Goal: Obtain resource: Download file/media

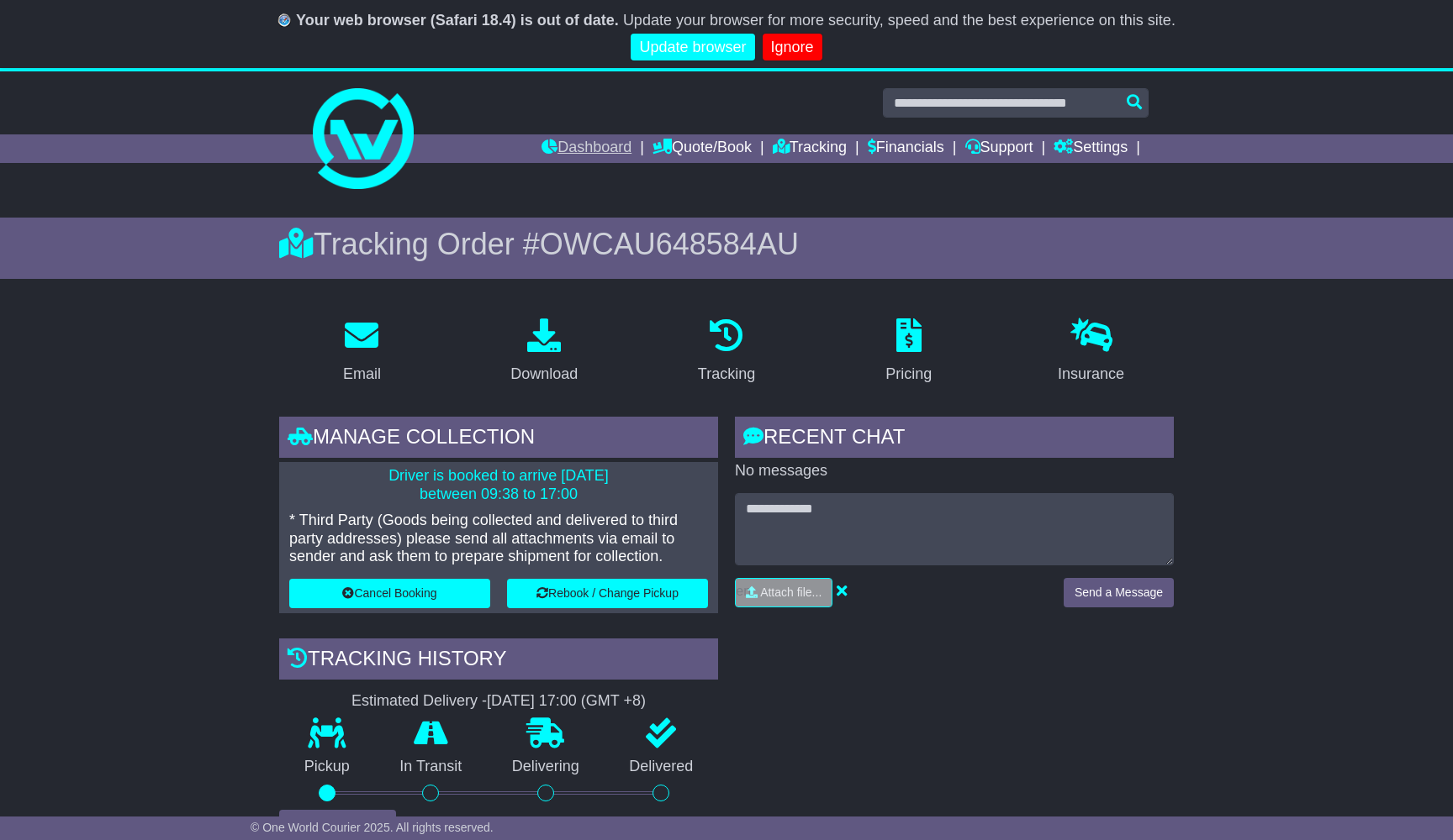
click at [581, 154] on link "Dashboard" at bounding box center [585, 149] width 90 height 29
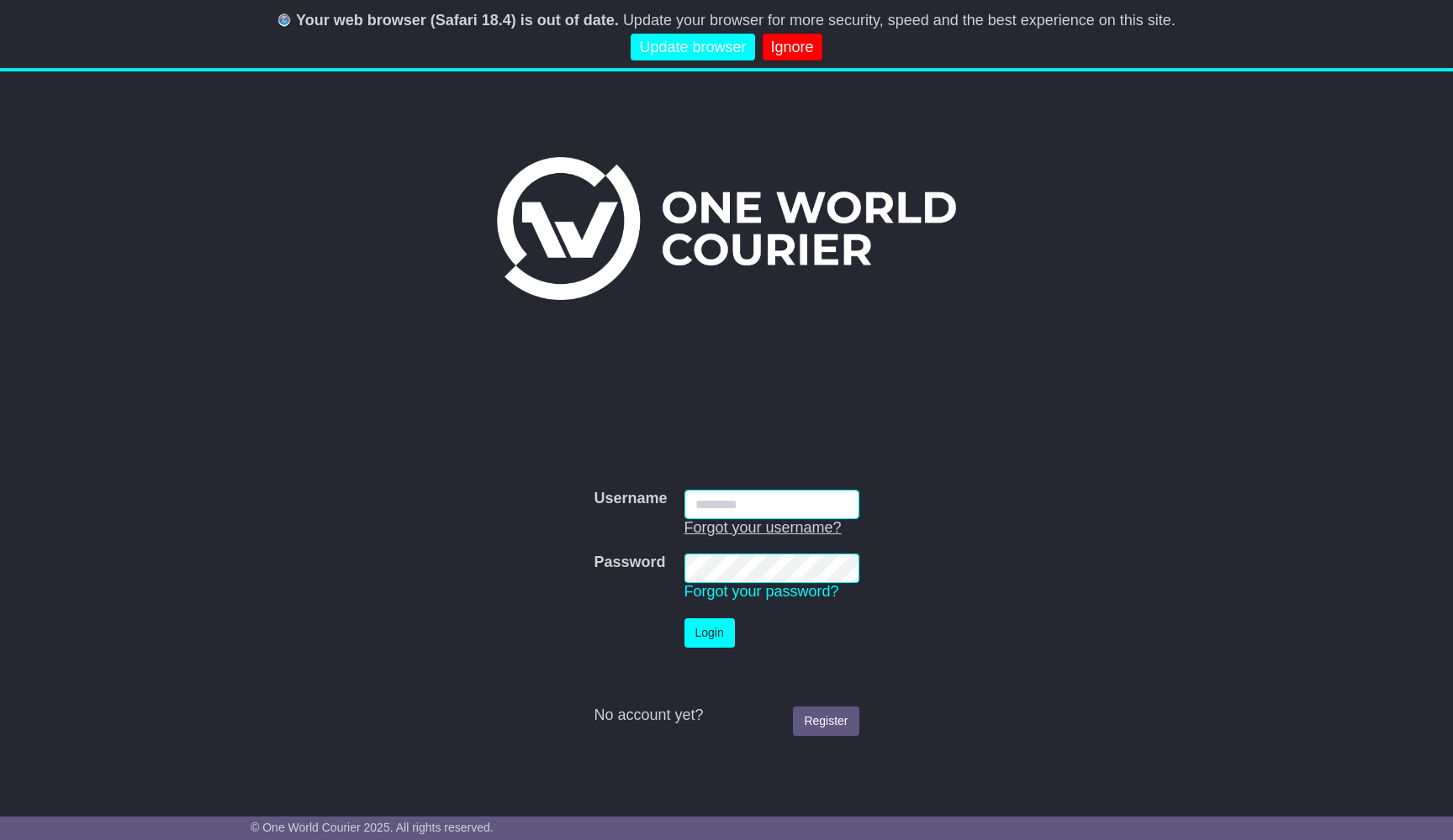
type input "**********"
click at [731, 637] on button "Login" at bounding box center [709, 632] width 50 height 29
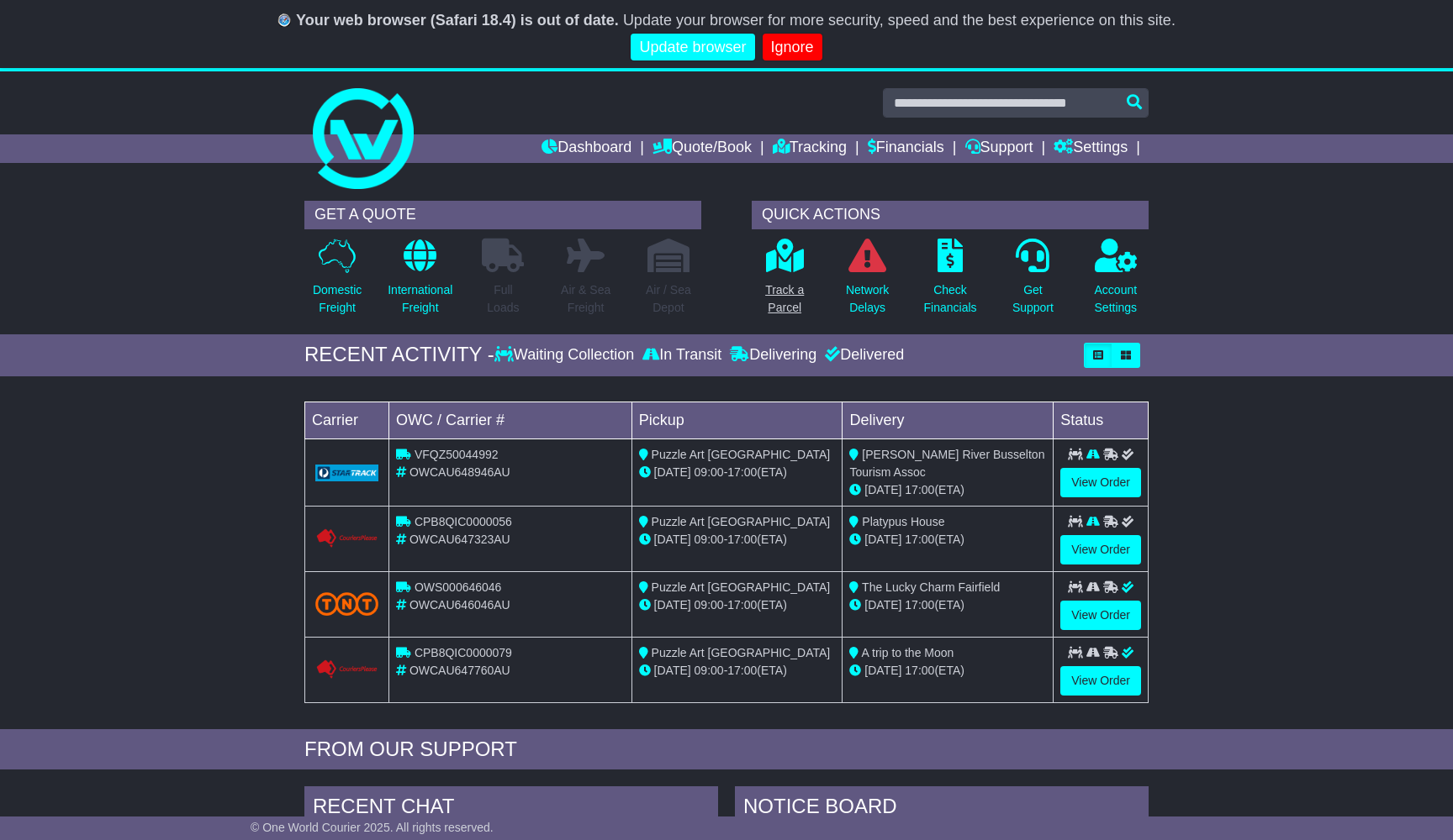
click at [781, 269] on icon at bounding box center [784, 255] width 38 height 34
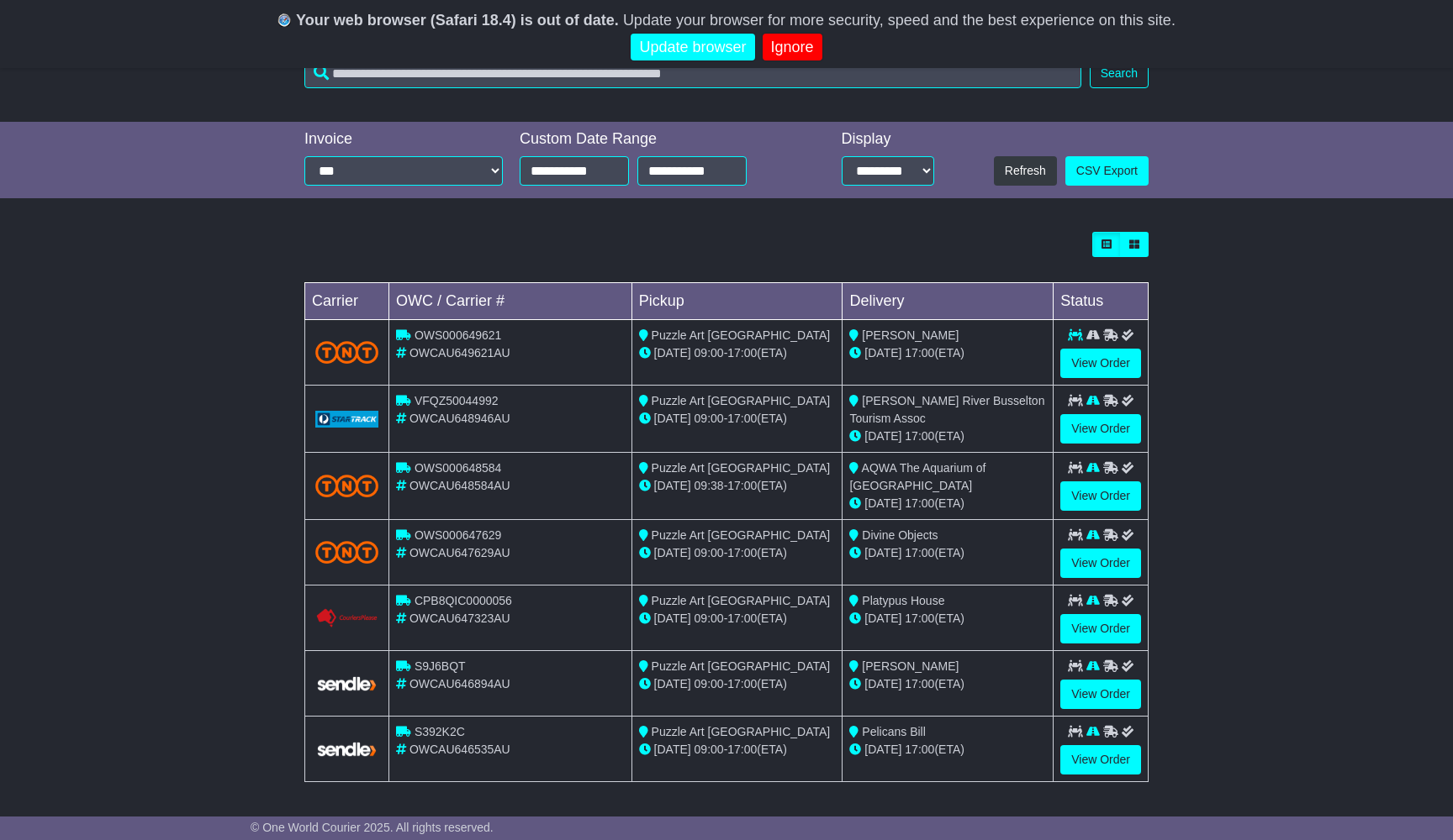
scroll to position [330, 0]
click at [1103, 363] on link "View Order" at bounding box center [1100, 364] width 81 height 29
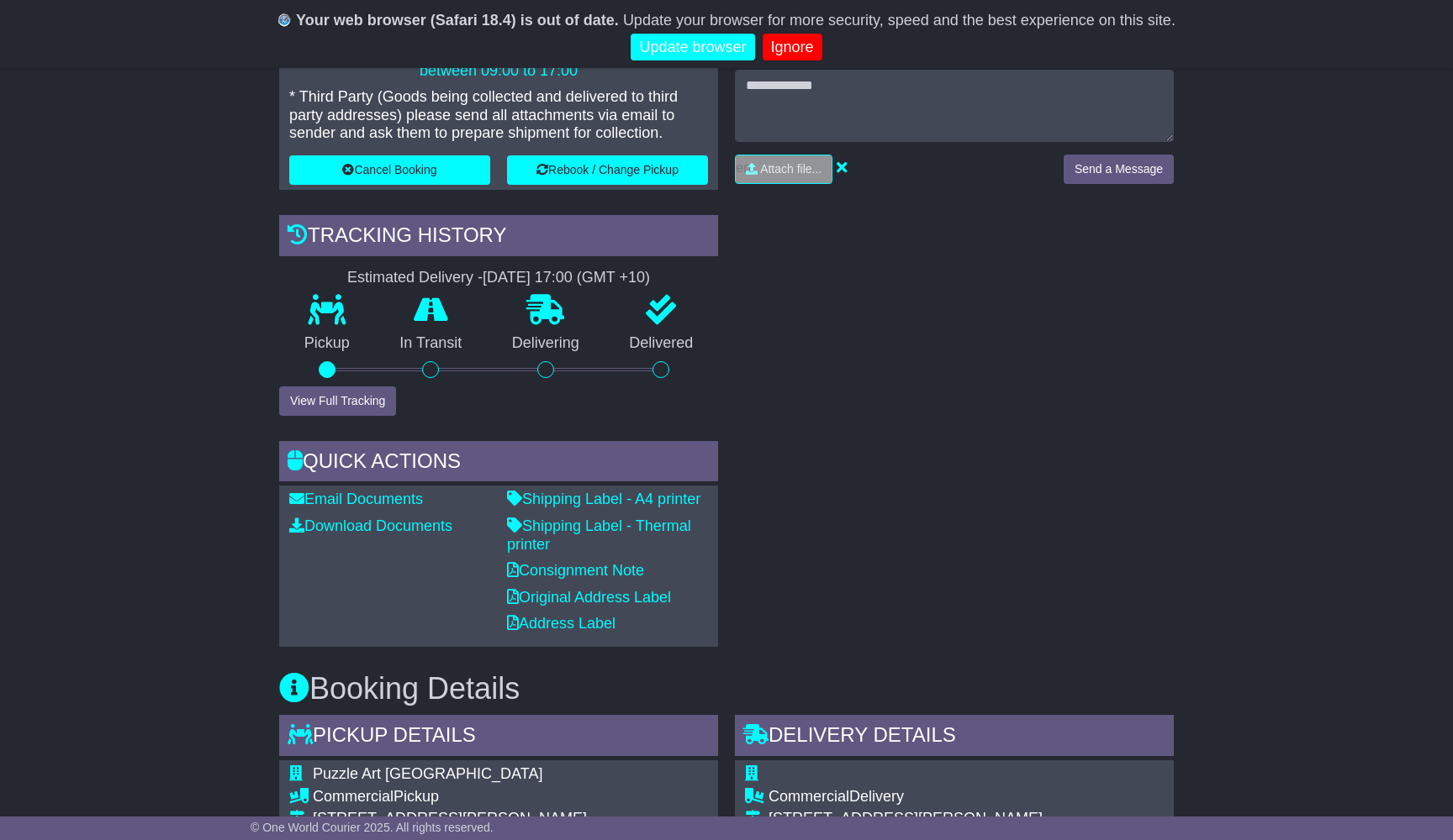
scroll to position [420, 0]
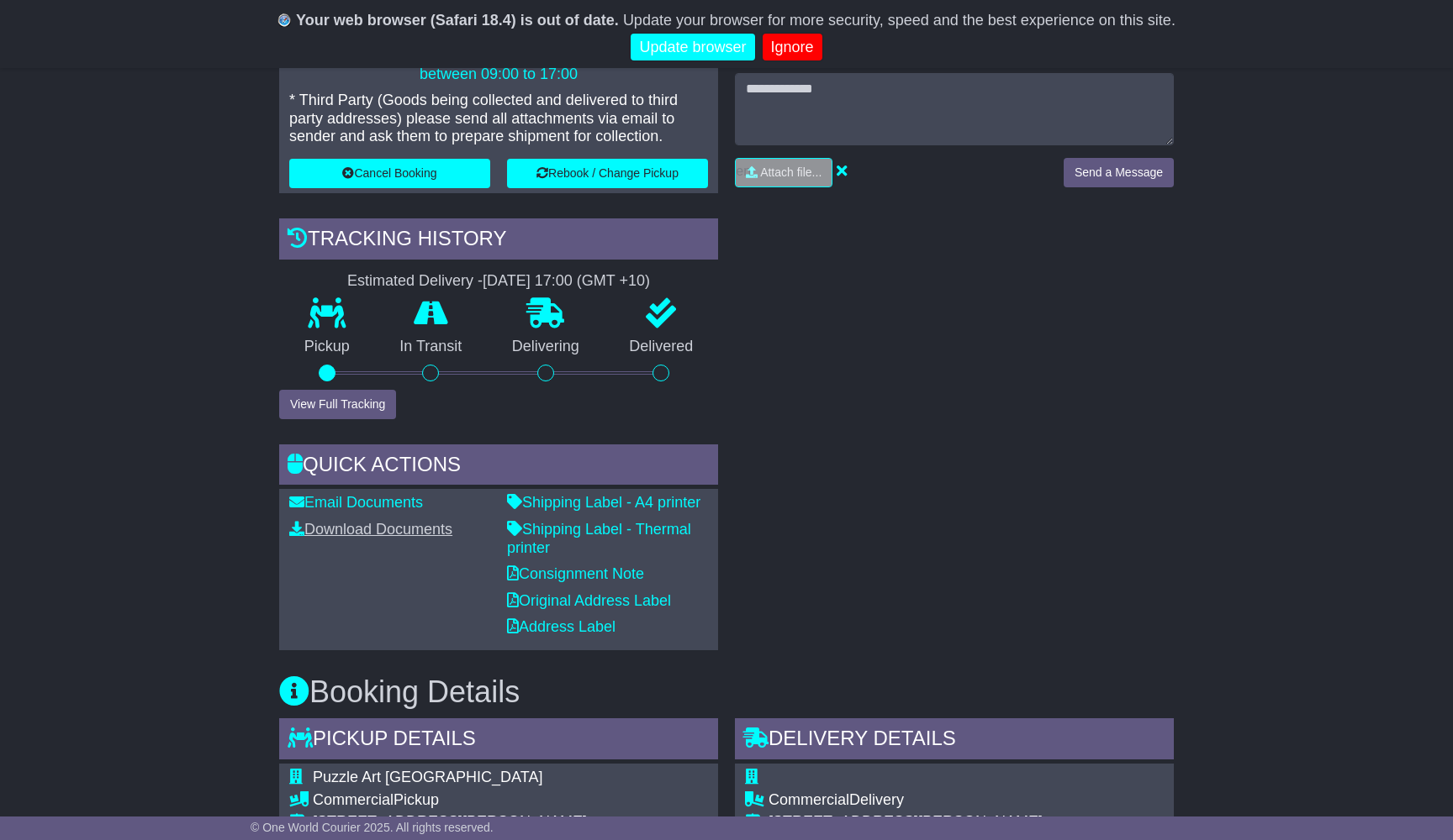
click at [436, 521] on link "Download Documents" at bounding box center [370, 528] width 163 height 16
